Goal: Check status: Check status

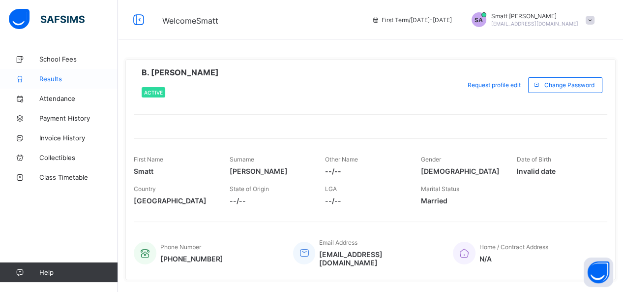
click at [47, 81] on span "Results" at bounding box center [78, 79] width 79 height 8
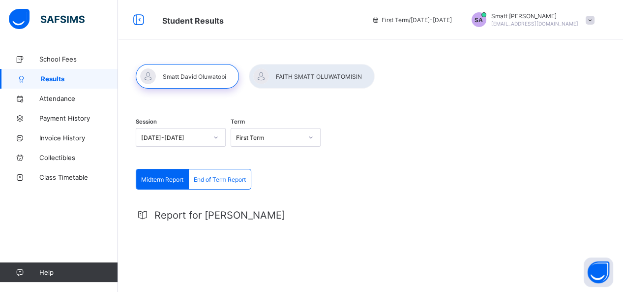
click at [216, 139] on div at bounding box center [215, 137] width 17 height 16
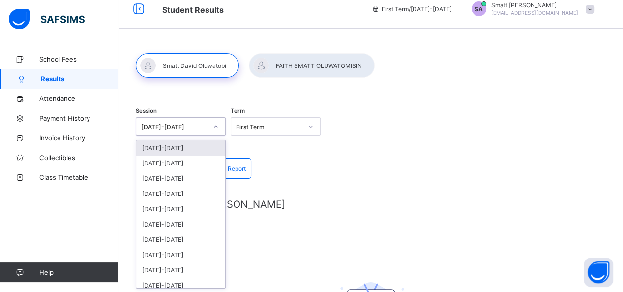
scroll to position [11, 0]
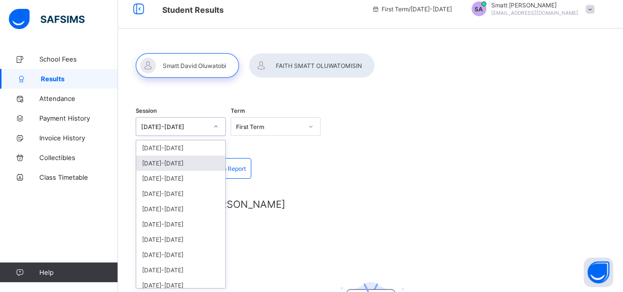
click at [193, 158] on div "[DATE]-[DATE]" at bounding box center [180, 162] width 89 height 15
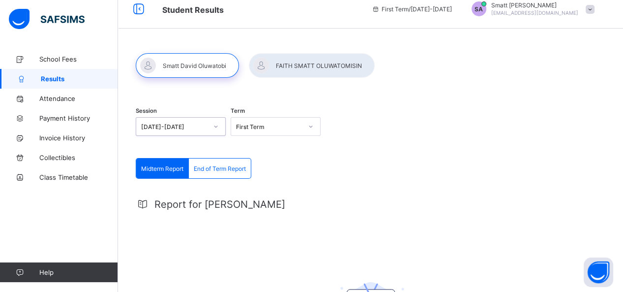
click at [313, 128] on icon at bounding box center [311, 126] width 6 height 10
click at [277, 173] on div "Third Term" at bounding box center [275, 178] width 89 height 15
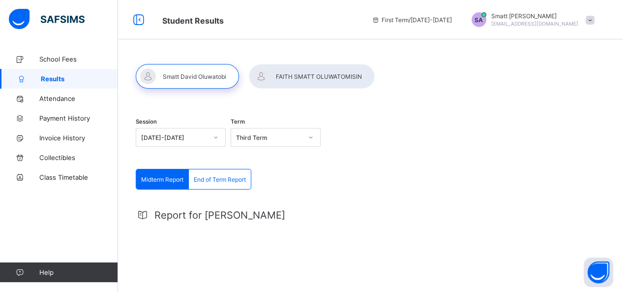
click at [232, 179] on span "End of Term Report" at bounding box center [220, 179] width 52 height 7
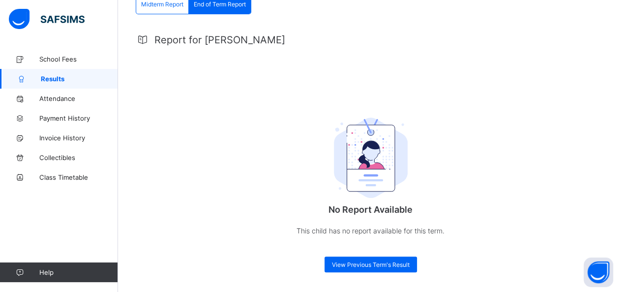
scroll to position [176, 0]
click at [366, 265] on span "View Previous Term's Result" at bounding box center [371, 264] width 78 height 7
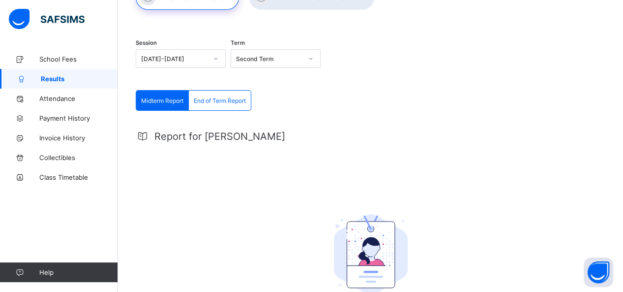
scroll to position [140, 0]
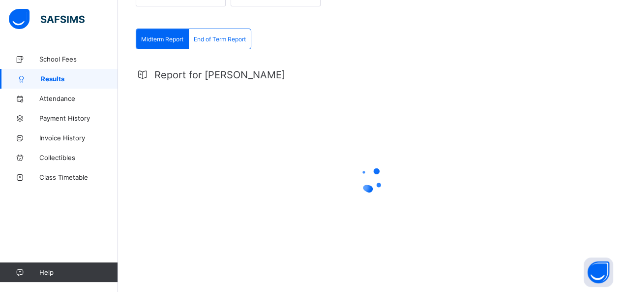
click at [220, 35] on span "End of Term Report" at bounding box center [220, 38] width 52 height 7
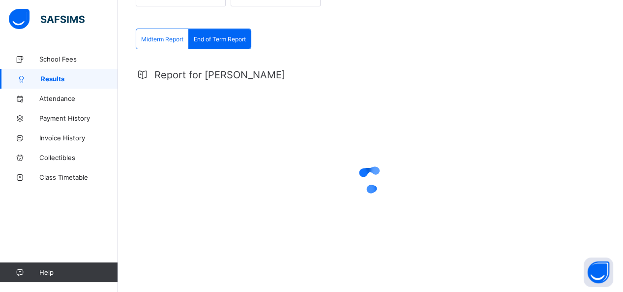
click at [230, 37] on span "End of Term Report" at bounding box center [220, 38] width 52 height 7
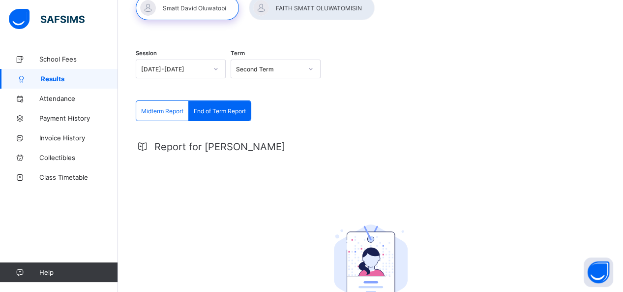
scroll to position [63, 0]
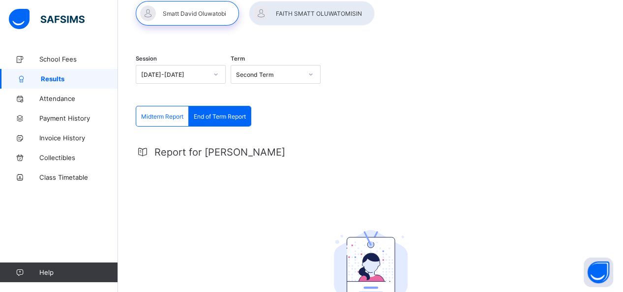
click at [313, 75] on icon at bounding box center [310, 74] width 3 height 2
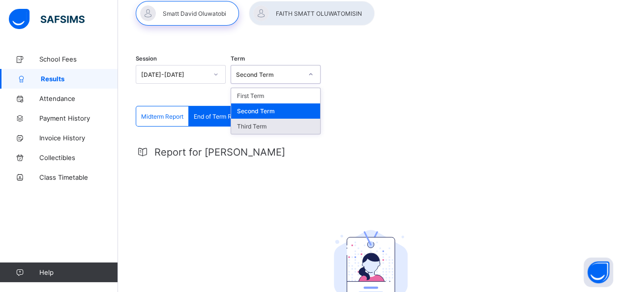
click at [273, 126] on div "Third Term" at bounding box center [275, 125] width 89 height 15
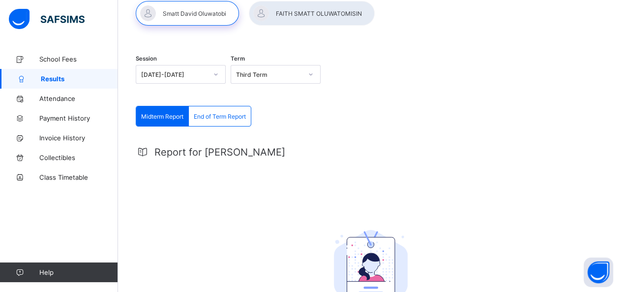
click at [236, 118] on span "End of Term Report" at bounding box center [220, 116] width 52 height 7
